Goal: Transaction & Acquisition: Purchase product/service

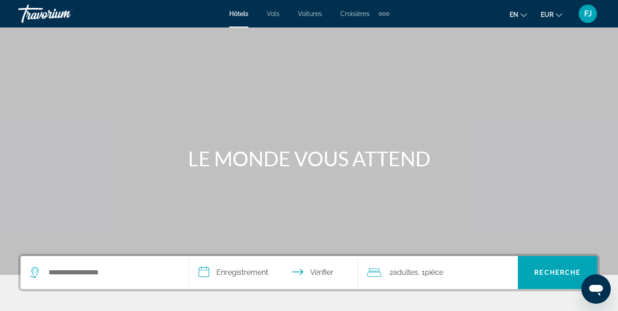
click at [379, 11] on div "Éléments de navigation supplémentaires" at bounding box center [384, 14] width 11 height 14
click at [355, 28] on link "Activités" at bounding box center [369, 30] width 34 height 16
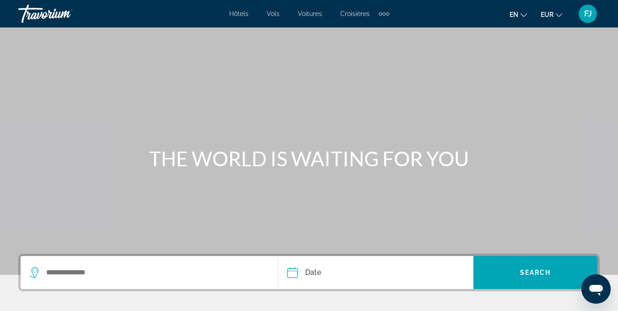
click at [311, 11] on font "Voitures" at bounding box center [310, 13] width 24 height 7
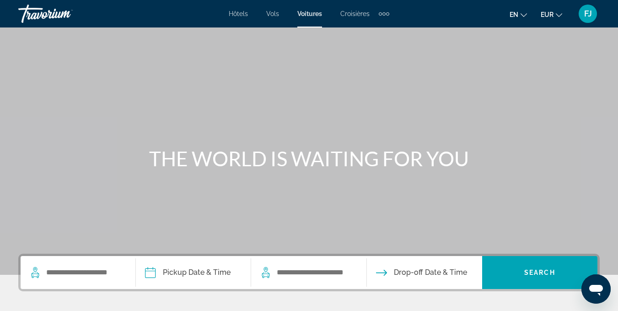
click at [388, 10] on div "Éléments de navigation supplémentaires" at bounding box center [384, 14] width 11 height 14
click at [374, 27] on link "Activités" at bounding box center [369, 30] width 34 height 16
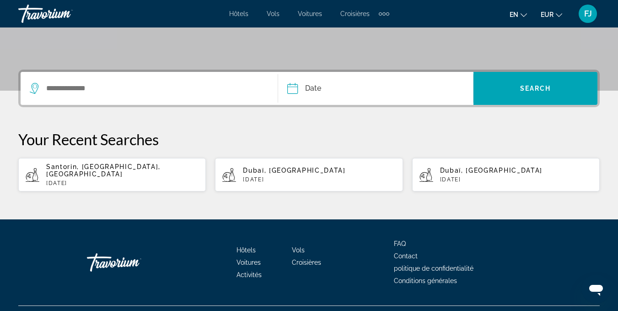
scroll to position [182, 0]
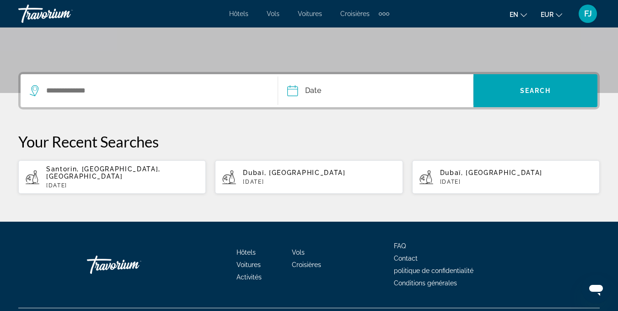
drag, startPoint x: 135, startPoint y: 191, endPoint x: 138, endPoint y: 183, distance: 9.3
click at [138, 183] on div "THE WORLD IS WAITING FOR YOU Date Sep *** *** *** *** *** *** *** *** *** *** *…" at bounding box center [309, 34] width 618 height 376
click at [138, 183] on app-activities-recent-search "Santorin, [GEOGRAPHIC_DATA], [GEOGRAPHIC_DATA] [DATE]" at bounding box center [112, 176] width 188 height 33
type input "**********"
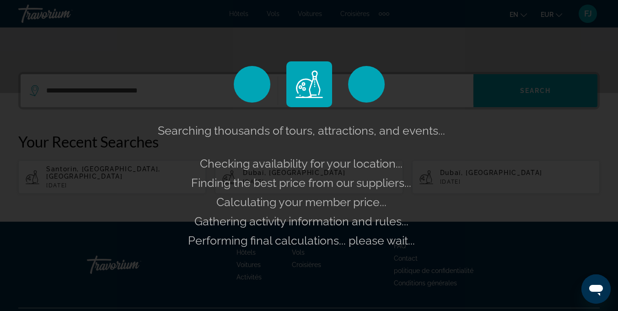
click at [198, 221] on span "Gathering activity information and rules..." at bounding box center [301, 221] width 214 height 14
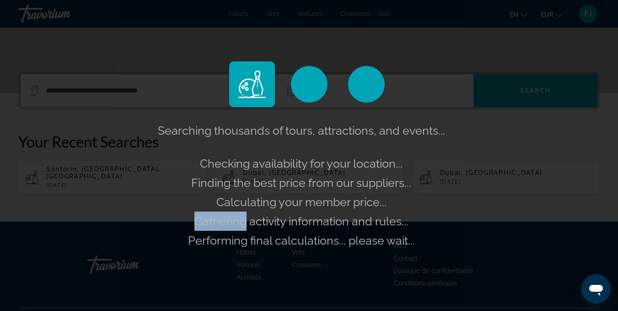
drag, startPoint x: 198, startPoint y: 221, endPoint x: 219, endPoint y: 187, distance: 39.9
click at [219, 187] on div "Searching thousands of tours, attractions, and events... Checking availability …" at bounding box center [309, 185] width 307 height 129
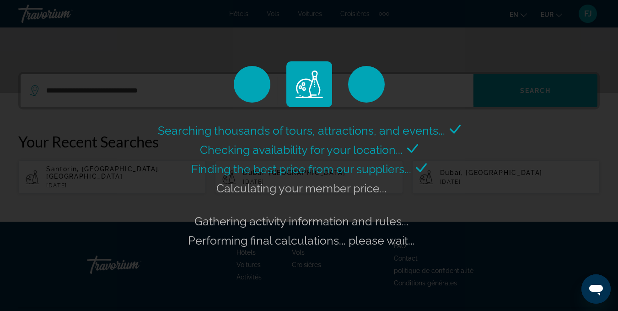
click at [556, 121] on div "Searching thousands of tours, attractions, and events... Checking availability …" at bounding box center [309, 155] width 618 height 311
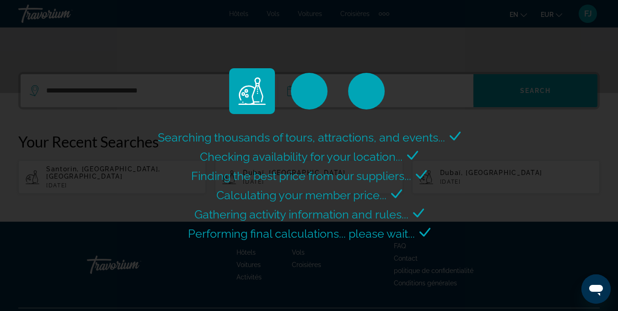
drag, startPoint x: 453, startPoint y: 146, endPoint x: 472, endPoint y: 135, distance: 21.6
click at [472, 135] on div "Searching thousands of tours, attractions, and events... Checking availability …" at bounding box center [309, 155] width 618 height 311
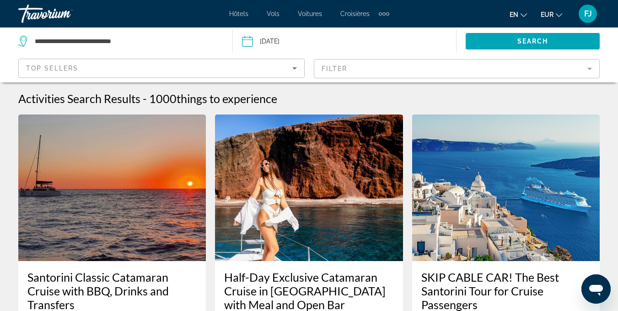
click at [361, 69] on mat-form-field "Filter" at bounding box center [457, 68] width 286 height 19
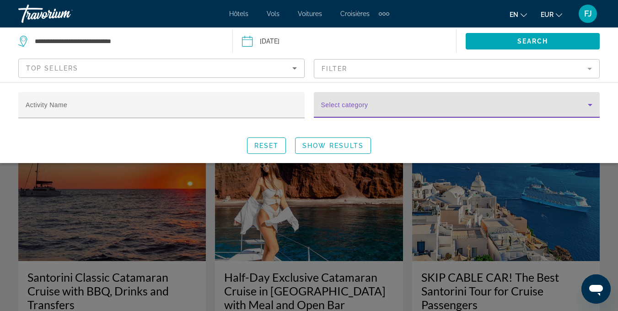
click at [428, 112] on span "Search widget" at bounding box center [454, 108] width 267 height 11
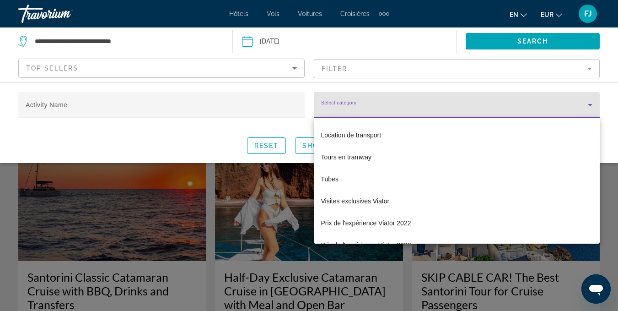
scroll to position [2889, 0]
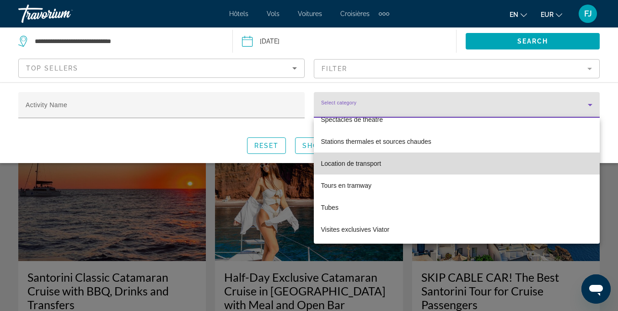
click at [478, 160] on mat-option "Location de transport" at bounding box center [457, 163] width 286 height 22
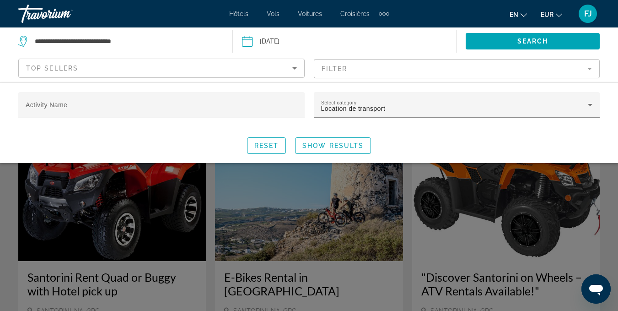
click at [410, 255] on div "Search widget" at bounding box center [309, 222] width 618 height 178
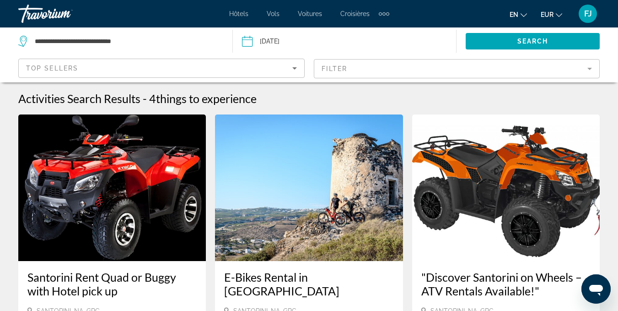
click at [517, 65] on mat-form-field "Filter" at bounding box center [457, 68] width 286 height 19
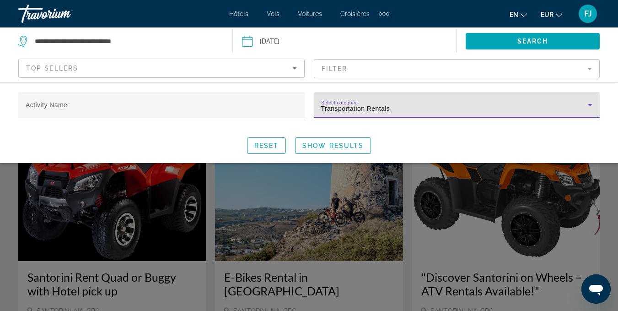
click at [470, 109] on div "Transportation Rentals" at bounding box center [454, 108] width 267 height 11
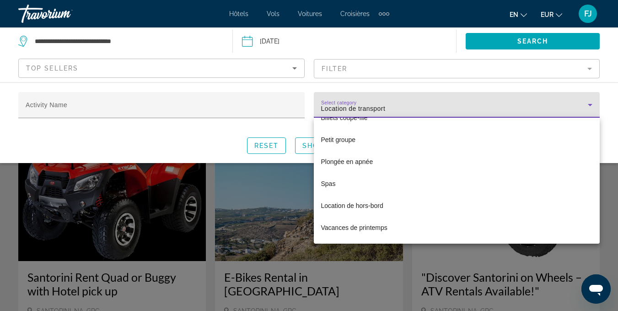
scroll to position [2577, 0]
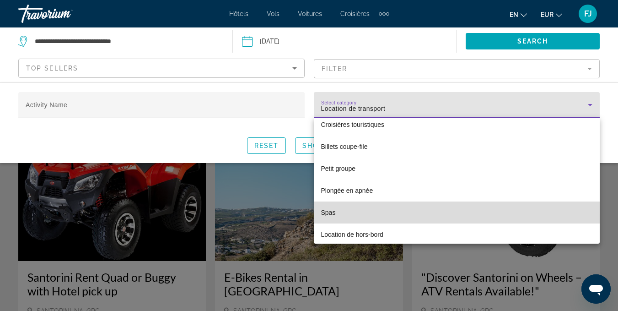
click at [532, 212] on mat-option "Spas" at bounding box center [457, 212] width 286 height 22
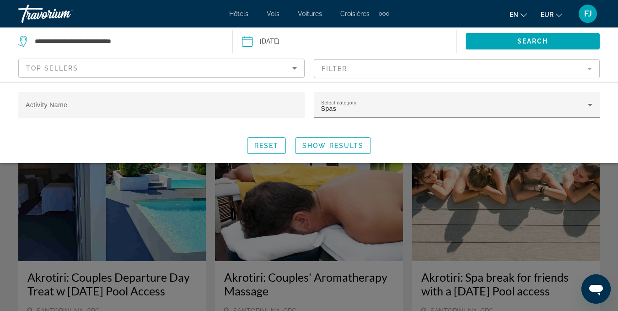
click at [505, 243] on div "Search widget" at bounding box center [309, 222] width 618 height 178
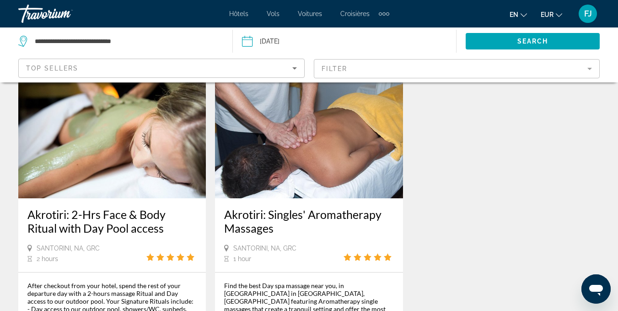
scroll to position [454, 0]
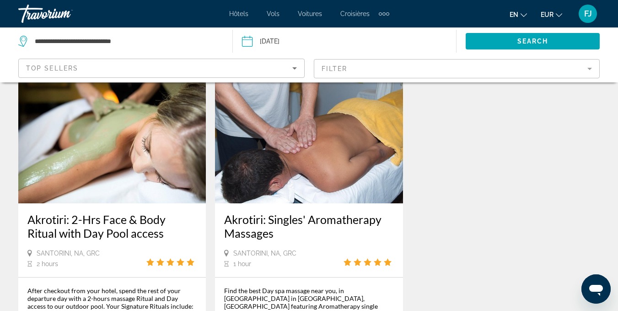
click at [509, 75] on mat-form-field "Filter" at bounding box center [457, 68] width 286 height 19
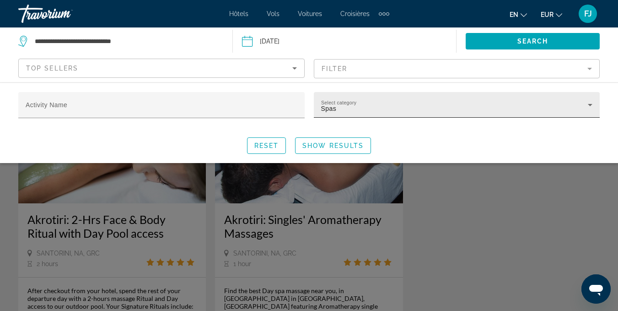
click at [514, 115] on div "Select category Spas" at bounding box center [457, 105] width 272 height 26
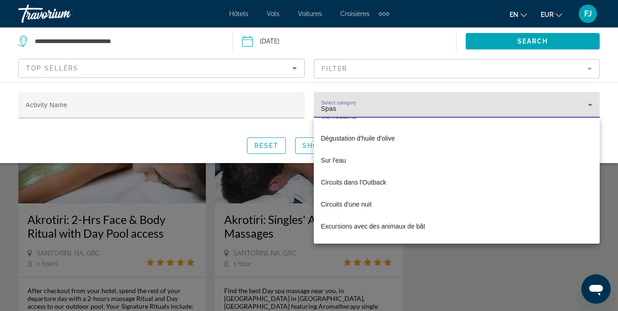
scroll to position [1942, 0]
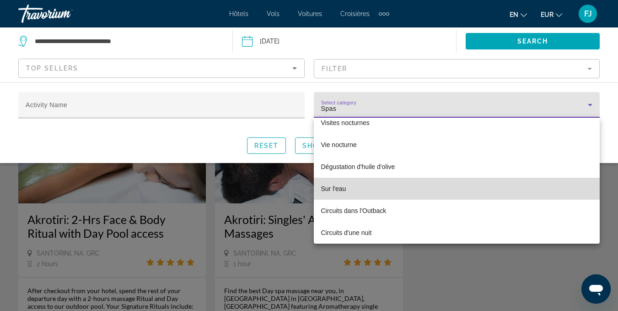
click at [531, 195] on mat-option "Sur l'eau" at bounding box center [457, 189] width 286 height 22
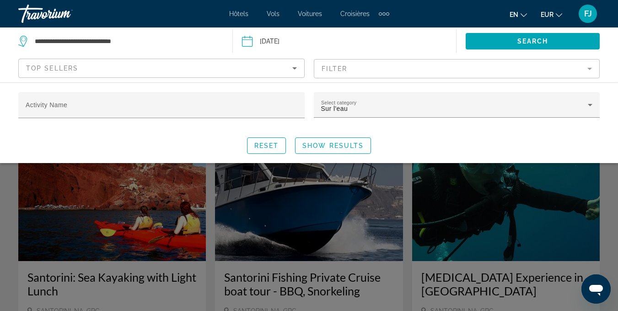
click at [469, 212] on div "Search widget" at bounding box center [309, 222] width 618 height 178
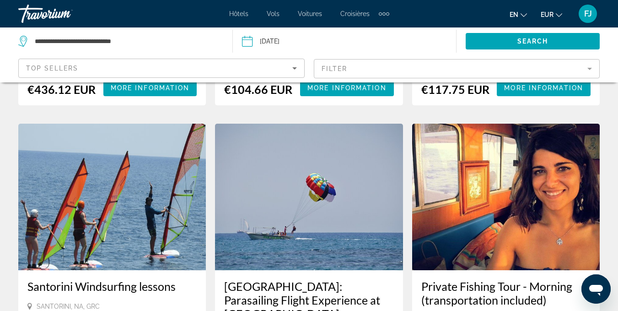
scroll to position [1533, 0]
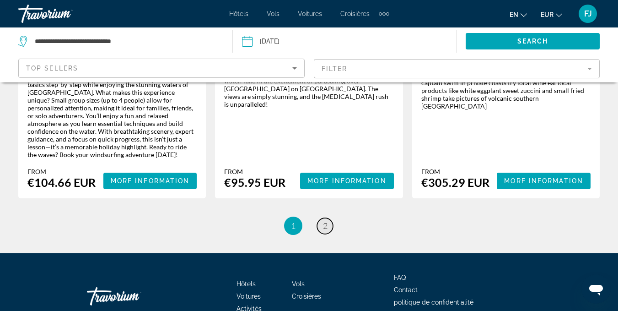
click at [323, 221] on span "2" at bounding box center [325, 226] width 5 height 10
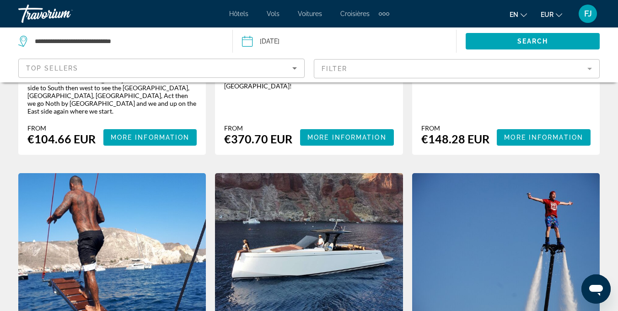
scroll to position [337, 0]
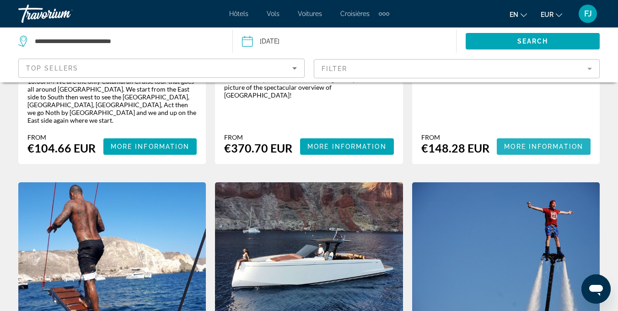
click at [534, 143] on span "More Information" at bounding box center [543, 146] width 79 height 7
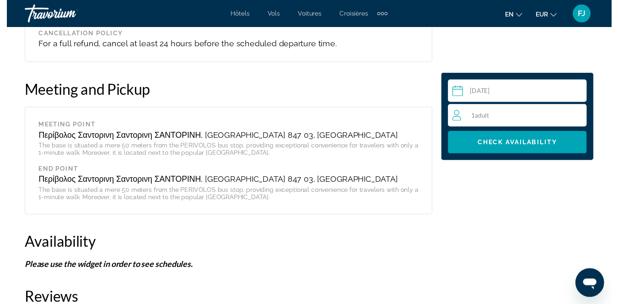
scroll to position [1167, 0]
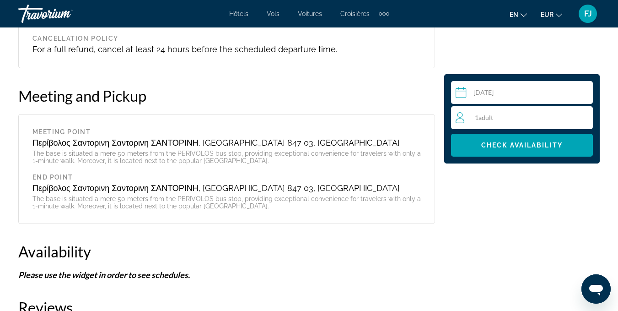
click at [491, 92] on input "Contenu principal" at bounding box center [523, 94] width 145 height 26
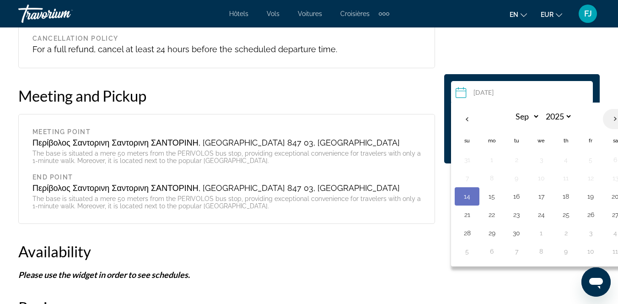
click at [612, 118] on th "Next month" at bounding box center [615, 119] width 25 height 20
select select "*"
click at [549, 176] on td "8" at bounding box center [541, 178] width 25 height 18
click at [516, 174] on button "7" at bounding box center [516, 178] width 15 height 13
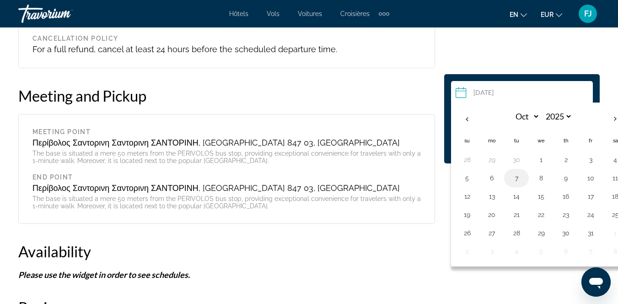
type input "**********"
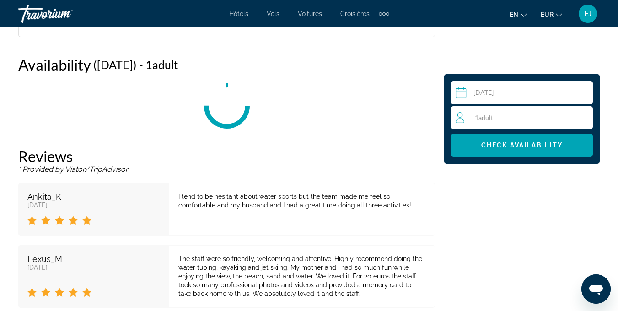
scroll to position [1354, 0]
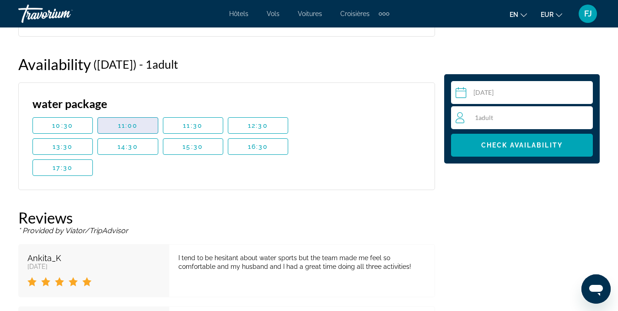
click at [124, 120] on span "Contenu principal" at bounding box center [127, 125] width 59 height 22
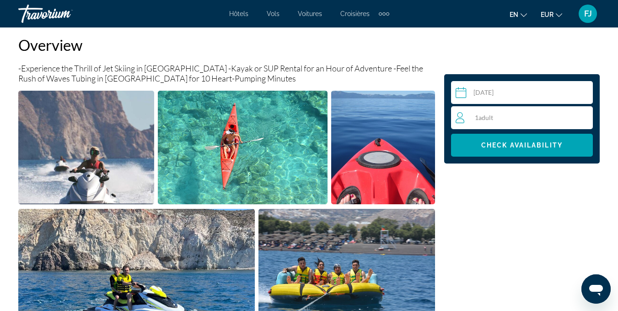
scroll to position [481, 0]
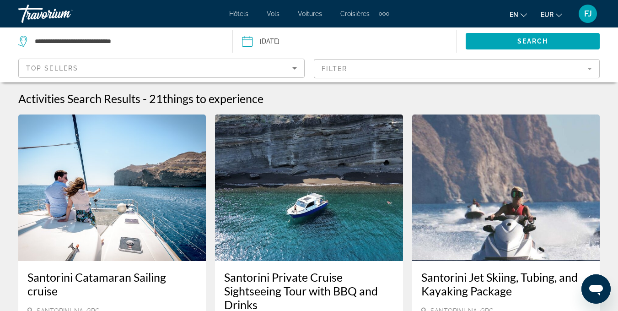
click at [587, 22] on div "FJ" at bounding box center [588, 14] width 18 height 18
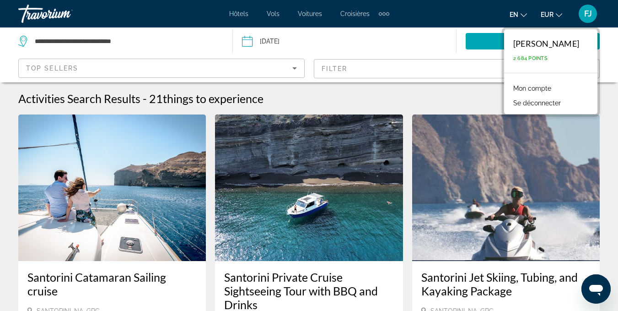
click at [540, 84] on link "Mon compte" at bounding box center [532, 88] width 47 height 12
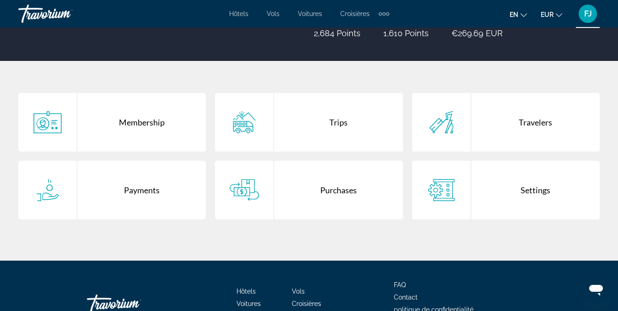
scroll to position [149, 0]
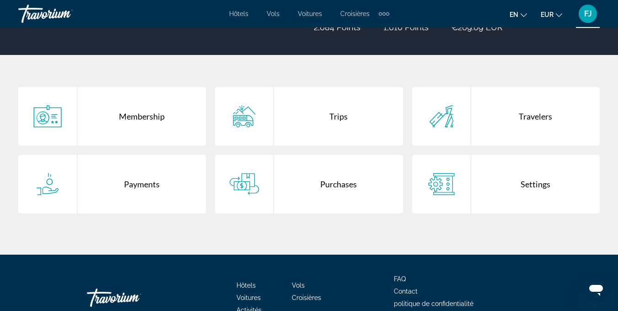
click at [156, 195] on div "Payments" at bounding box center [141, 184] width 129 height 59
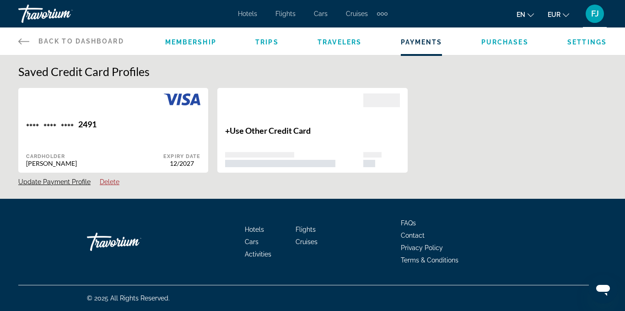
click at [161, 54] on div "Back to Dashboard Dashboard Membership Trips Travelers Payments Purchases Setti…" at bounding box center [312, 40] width 625 height 27
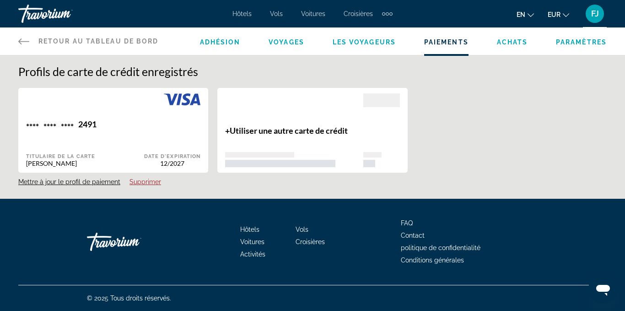
click at [283, 73] on h1 "Profils de carte de crédit enregistrés" at bounding box center [312, 72] width 588 height 14
drag, startPoint x: 507, startPoint y: 47, endPoint x: 509, endPoint y: 41, distance: 6.1
click at [509, 41] on font "Achats" at bounding box center [512, 41] width 31 height 7
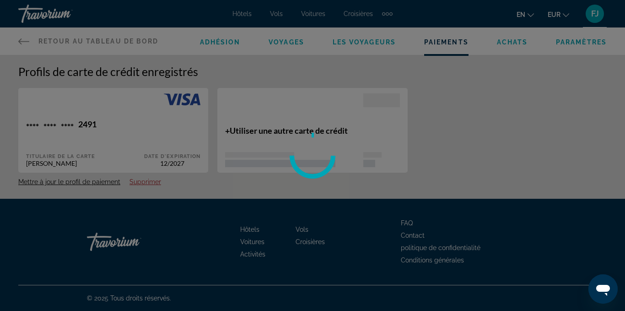
click at [509, 41] on div "Accéder au contenu principal Hôtels Vols Voitures Croisières Activités Hôtels V…" at bounding box center [312, 155] width 625 height 311
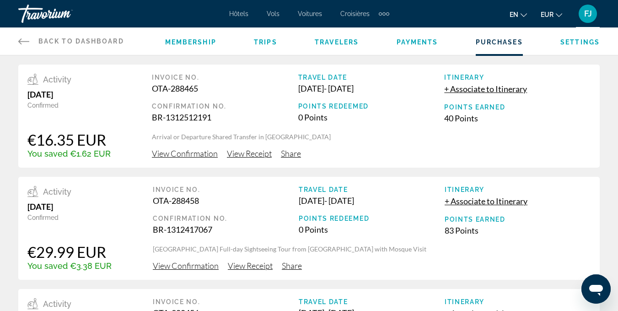
click at [552, 118] on div "40 Points" at bounding box center [517, 118] width 146 height 10
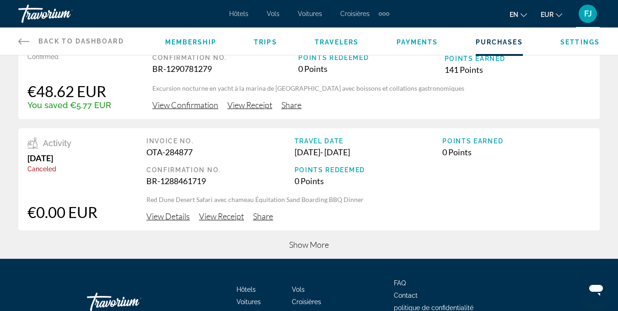
scroll to position [386, 0]
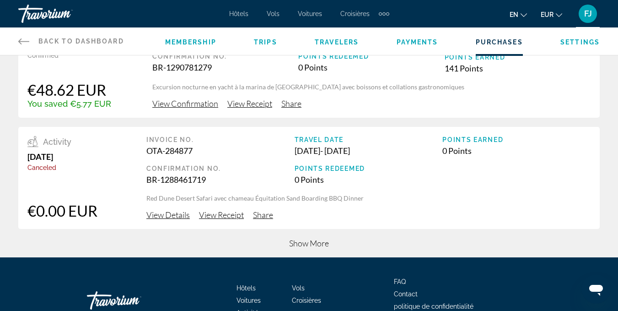
click at [291, 240] on span "Show More" at bounding box center [309, 243] width 40 height 10
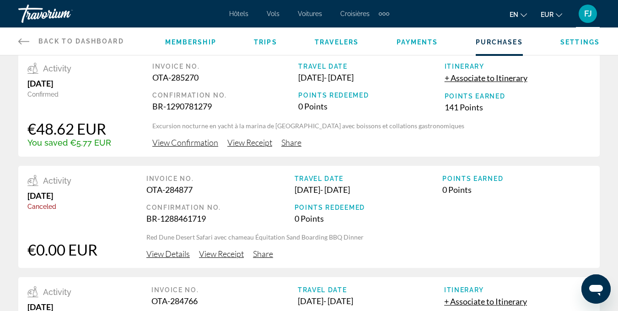
scroll to position [349, 0]
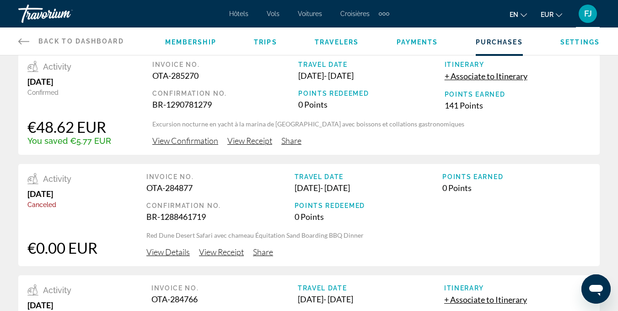
drag, startPoint x: 592, startPoint y: 105, endPoint x: 624, endPoint y: 108, distance: 32.1
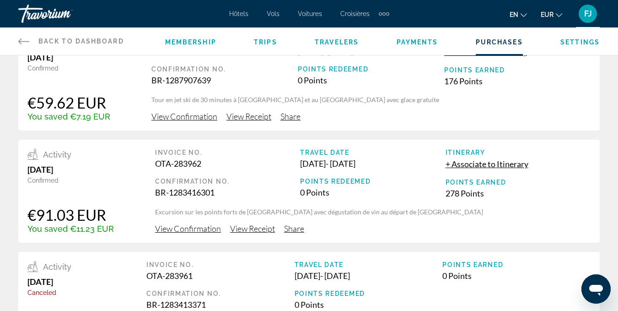
scroll to position [599, 0]
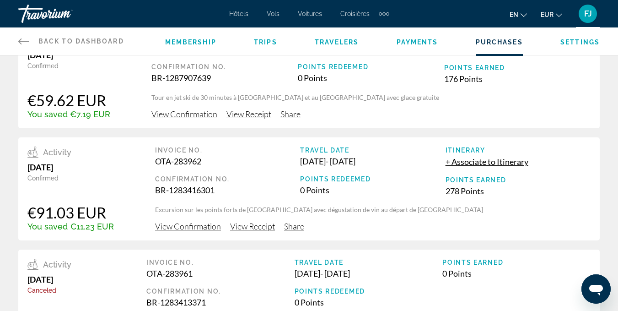
click at [199, 227] on span "View Confirmation" at bounding box center [188, 226] width 66 height 10
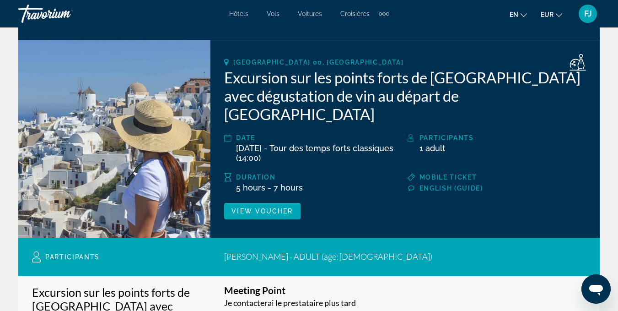
scroll to position [118, 0]
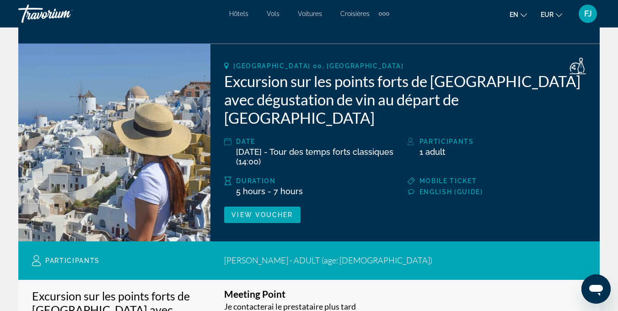
drag, startPoint x: 614, startPoint y: 46, endPoint x: 624, endPoint y: 72, distance: 27.6
click at [618, 72] on html "Accéder au contenu principal Hôtels Vols Voitures Croisières Activités Hôtels V…" at bounding box center [309, 37] width 618 height 311
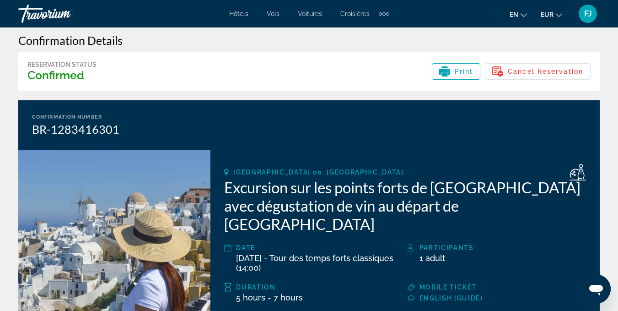
scroll to position [5, 0]
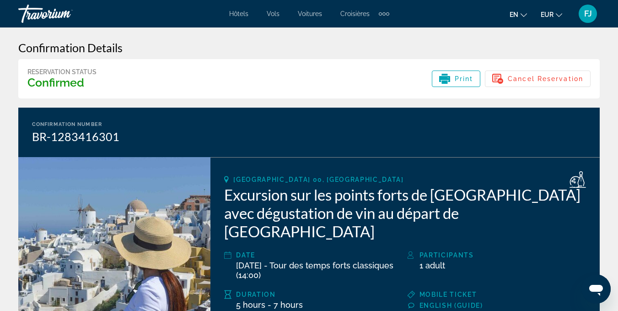
click at [245, 12] on font "Hôtels" at bounding box center [238, 13] width 19 height 7
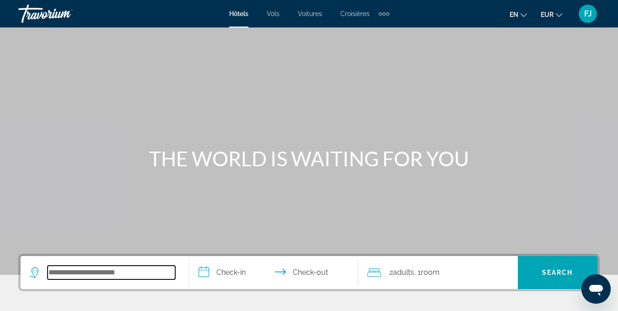
click at [144, 274] on input "Search widget" at bounding box center [112, 272] width 128 height 14
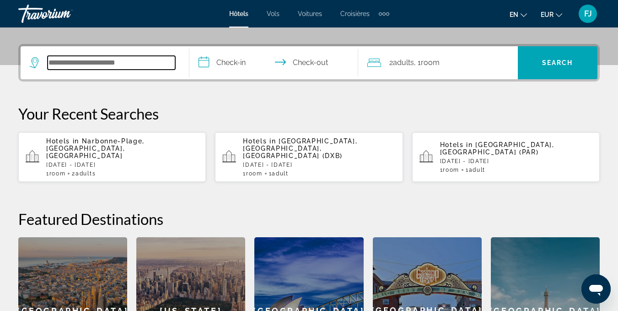
scroll to position [224, 0]
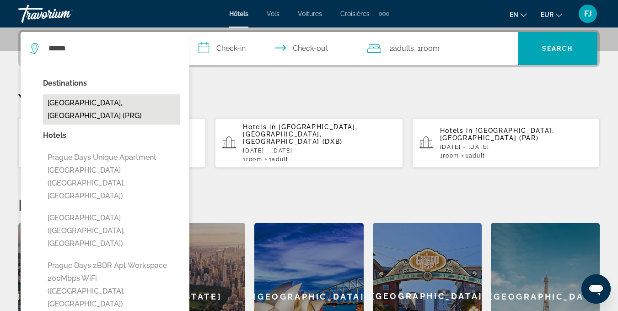
click at [82, 97] on button "[GEOGRAPHIC_DATA], [GEOGRAPHIC_DATA] (PRG)" at bounding box center [111, 109] width 137 height 30
type input "**********"
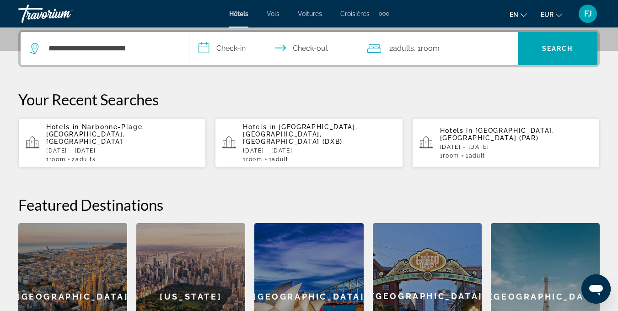
click at [228, 44] on input "**********" at bounding box center [275, 50] width 172 height 36
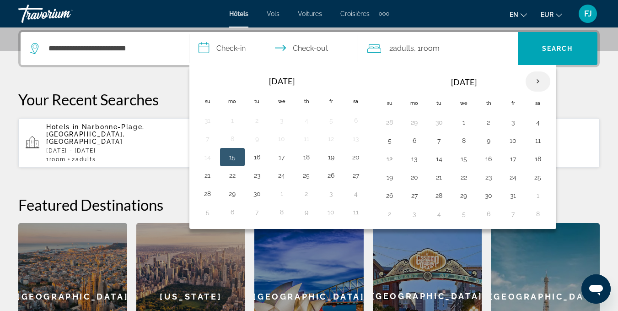
click at [539, 76] on th "Next month" at bounding box center [538, 81] width 25 height 20
click at [532, 175] on button "27" at bounding box center [538, 177] width 15 height 13
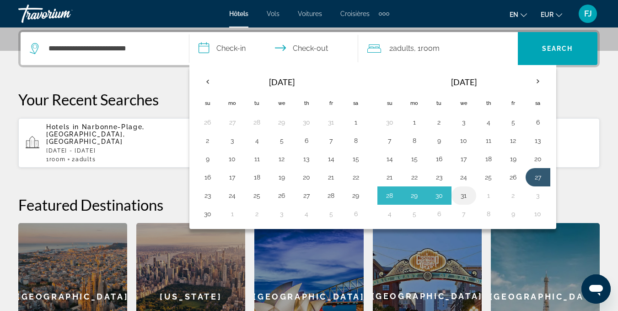
click at [465, 190] on button "31" at bounding box center [464, 195] width 15 height 13
type input "**********"
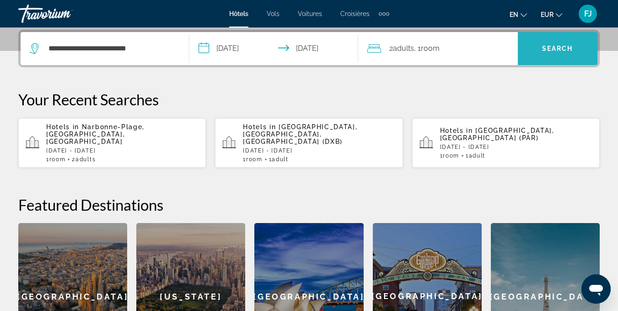
click at [568, 42] on span "Search widget" at bounding box center [558, 49] width 80 height 22
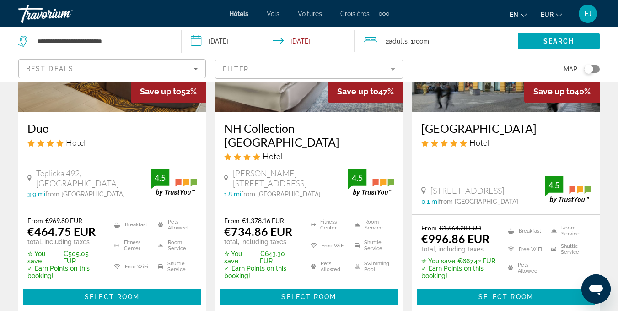
scroll to position [151, 0]
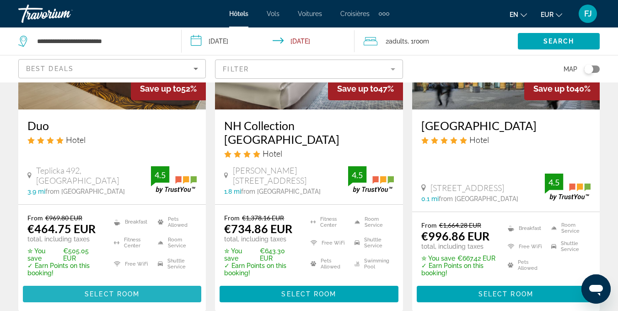
click at [117, 290] on span "Select Room" at bounding box center [112, 293] width 55 height 7
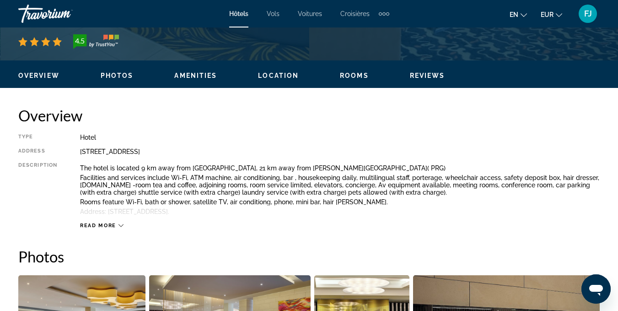
scroll to position [407, 0]
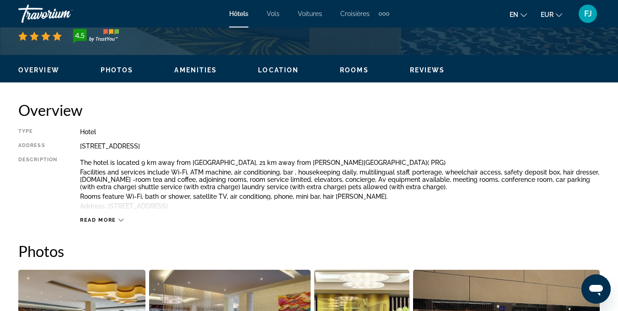
click at [105, 219] on span "Read more" at bounding box center [98, 220] width 36 height 6
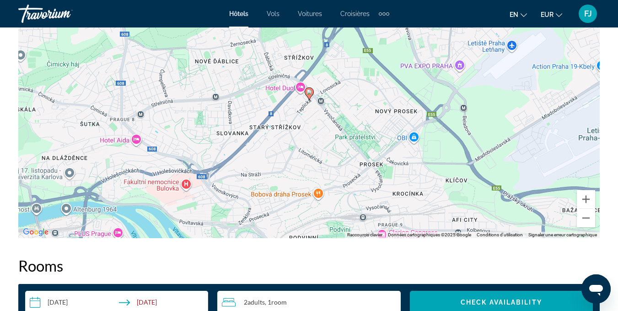
scroll to position [1117, 0]
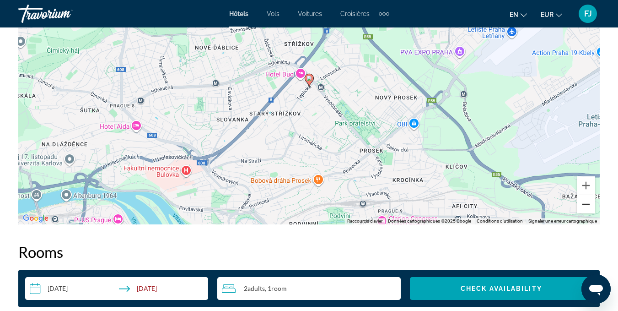
click at [591, 201] on button "Zoom arrière" at bounding box center [586, 204] width 18 height 18
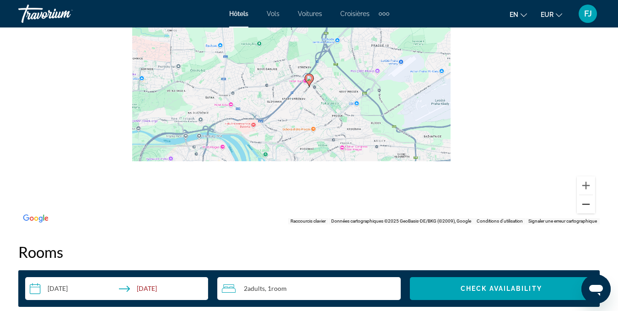
click at [591, 201] on button "Zoom arrière" at bounding box center [586, 204] width 18 height 18
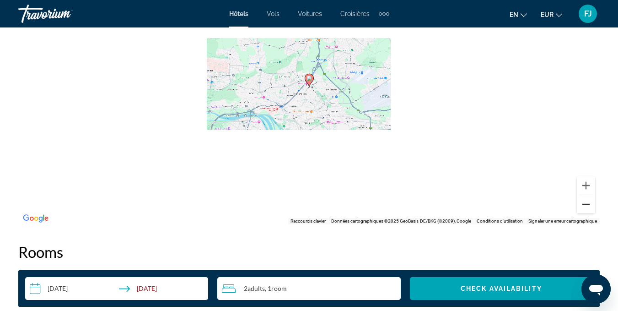
click at [591, 201] on button "Zoom arrière" at bounding box center [586, 204] width 18 height 18
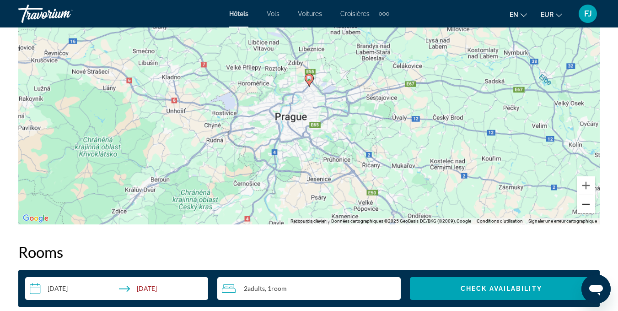
click at [591, 201] on button "Zoom arrière" at bounding box center [586, 204] width 18 height 18
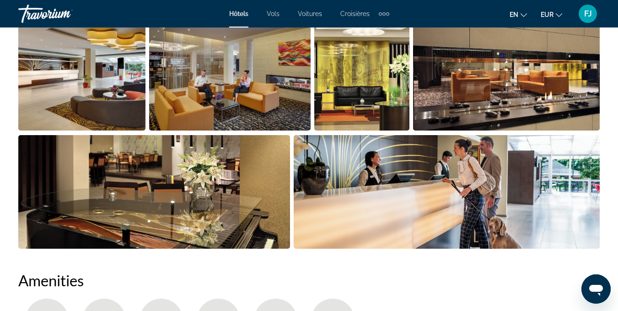
scroll to position [0, 0]
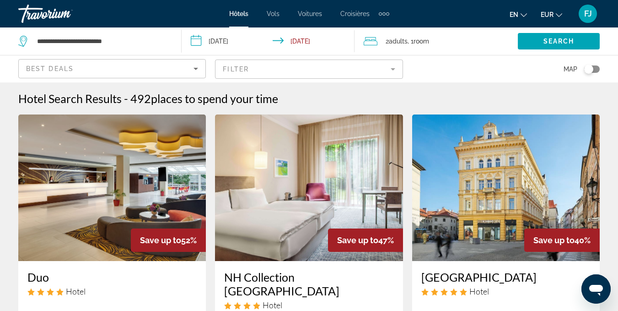
drag, startPoint x: 101, startPoint y: 48, endPoint x: 115, endPoint y: 41, distance: 16.0
click at [115, 41] on div "**********" at bounding box center [95, 40] width 154 height 27
click at [115, 41] on input "**********" at bounding box center [101, 41] width 131 height 14
drag, startPoint x: 128, startPoint y: 40, endPoint x: 0, endPoint y: 39, distance: 127.6
click at [0, 39] on app-destination-search "**********" at bounding box center [91, 40] width 182 height 27
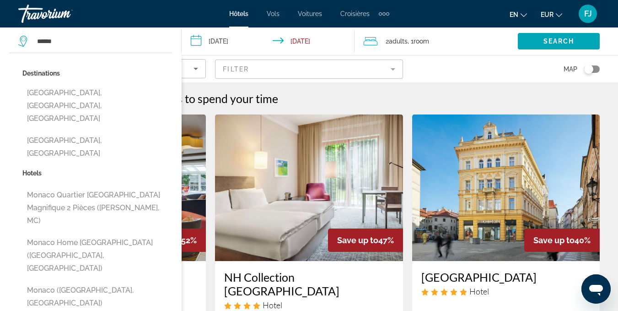
click at [301, 38] on input "**********" at bounding box center [270, 42] width 176 height 30
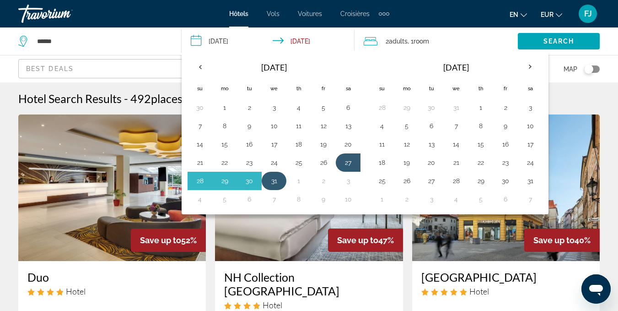
click at [270, 178] on button "31" at bounding box center [274, 180] width 15 height 13
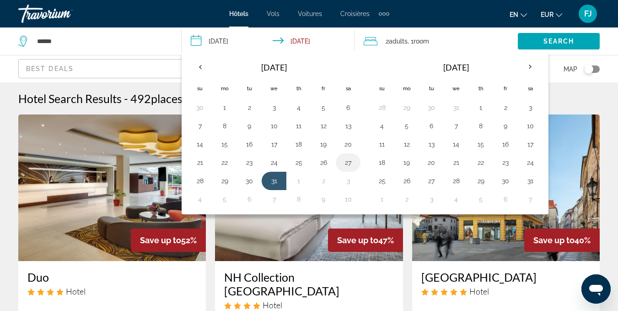
click at [345, 164] on button "27" at bounding box center [348, 162] width 15 height 13
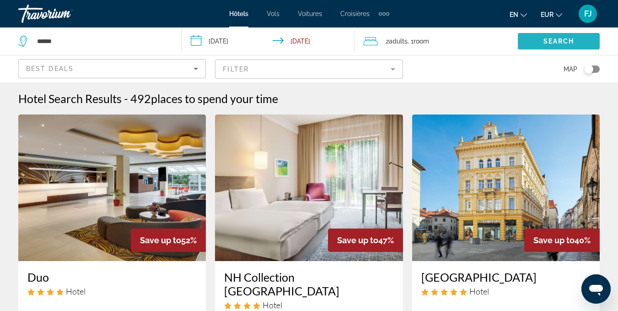
click at [528, 42] on span "Search widget" at bounding box center [559, 41] width 82 height 22
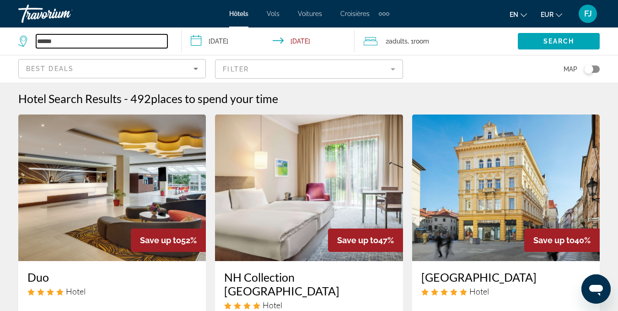
click at [111, 41] on input "******" at bounding box center [101, 41] width 131 height 14
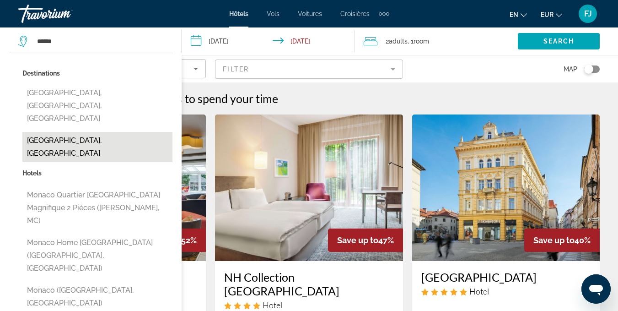
click at [79, 132] on button "[GEOGRAPHIC_DATA], [GEOGRAPHIC_DATA]" at bounding box center [97, 147] width 150 height 30
type input "**********"
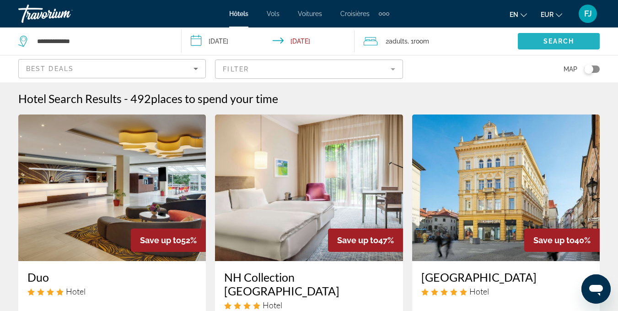
click at [521, 32] on span "Search widget" at bounding box center [559, 41] width 82 height 22
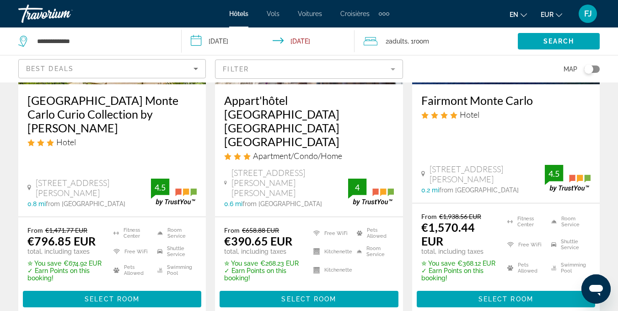
scroll to position [205, 0]
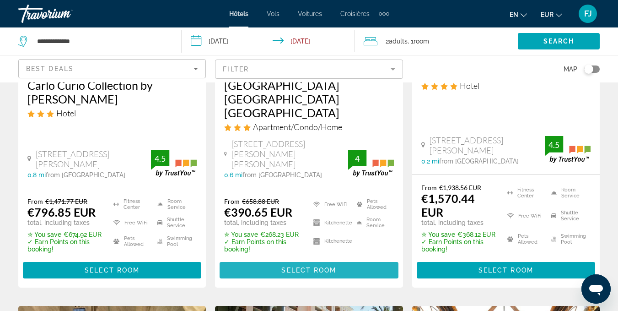
click at [335, 259] on span "Contenu principal" at bounding box center [309, 270] width 178 height 22
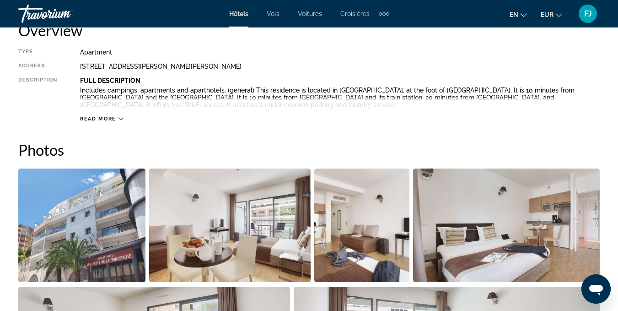
scroll to position [440, 0]
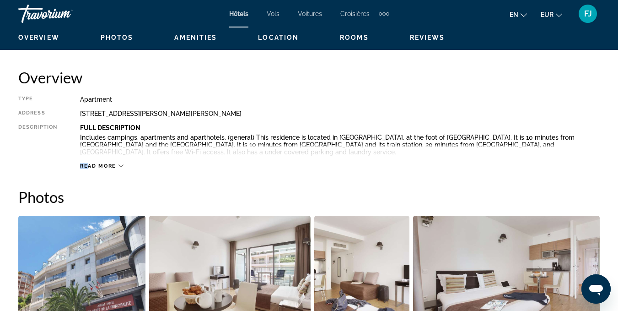
click at [88, 165] on div "Read more" at bounding box center [340, 156] width 520 height 25
click at [88, 165] on span "Read more" at bounding box center [98, 166] width 36 height 6
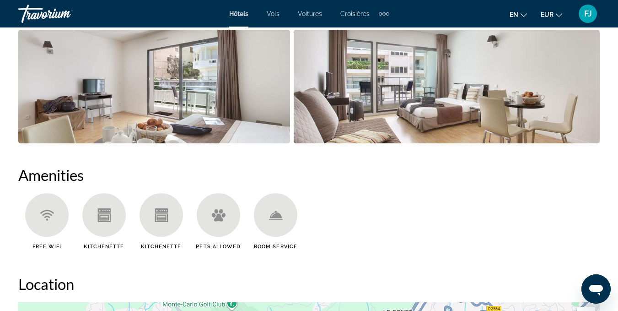
scroll to position [729, 0]
